Goal: Use online tool/utility

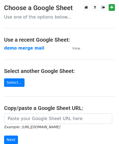
click at [18, 51] on td "demo merge mail" at bounding box center [35, 48] width 63 height 6
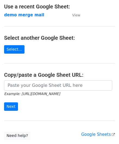
click at [15, 14] on strong "demo merge mail" at bounding box center [24, 15] width 40 height 5
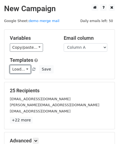
click at [23, 69] on link "Load..." at bounding box center [20, 69] width 21 height 8
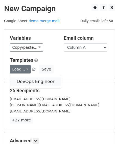
click at [24, 83] on link "DevOps Engineer" at bounding box center [35, 81] width 51 height 9
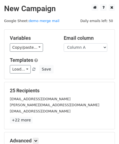
scroll to position [22, 0]
